Goal: Task Accomplishment & Management: Complete application form

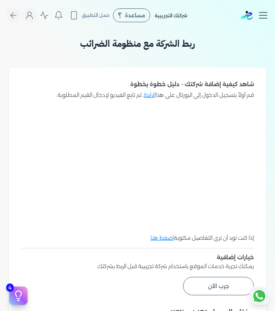
click at [261, 11] on icon "Toggle navigation" at bounding box center [262, 15] width 11 height 11
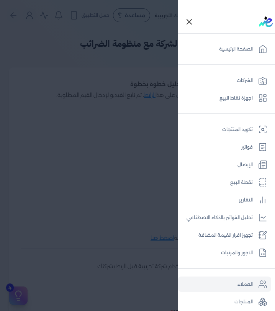
click at [251, 283] on link "العملاء" at bounding box center [224, 283] width 93 height 15
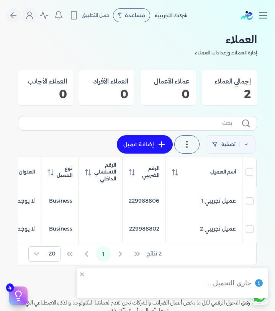
click at [117, 135] on link "إضافة عميل" at bounding box center [145, 144] width 56 height 18
select select "B"
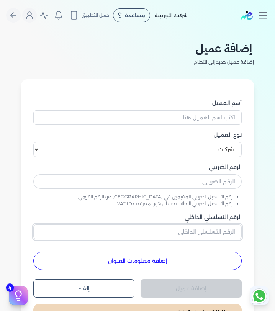
click at [212, 232] on input "الرقم التسلسلي الداخلي" at bounding box center [137, 231] width 208 height 15
click at [213, 182] on input "text" at bounding box center [137, 181] width 208 height 15
click at [231, 229] on input "الرقم التسلسلي الداخلي" at bounding box center [137, 231] width 208 height 15
